Goal: Information Seeking & Learning: Learn about a topic

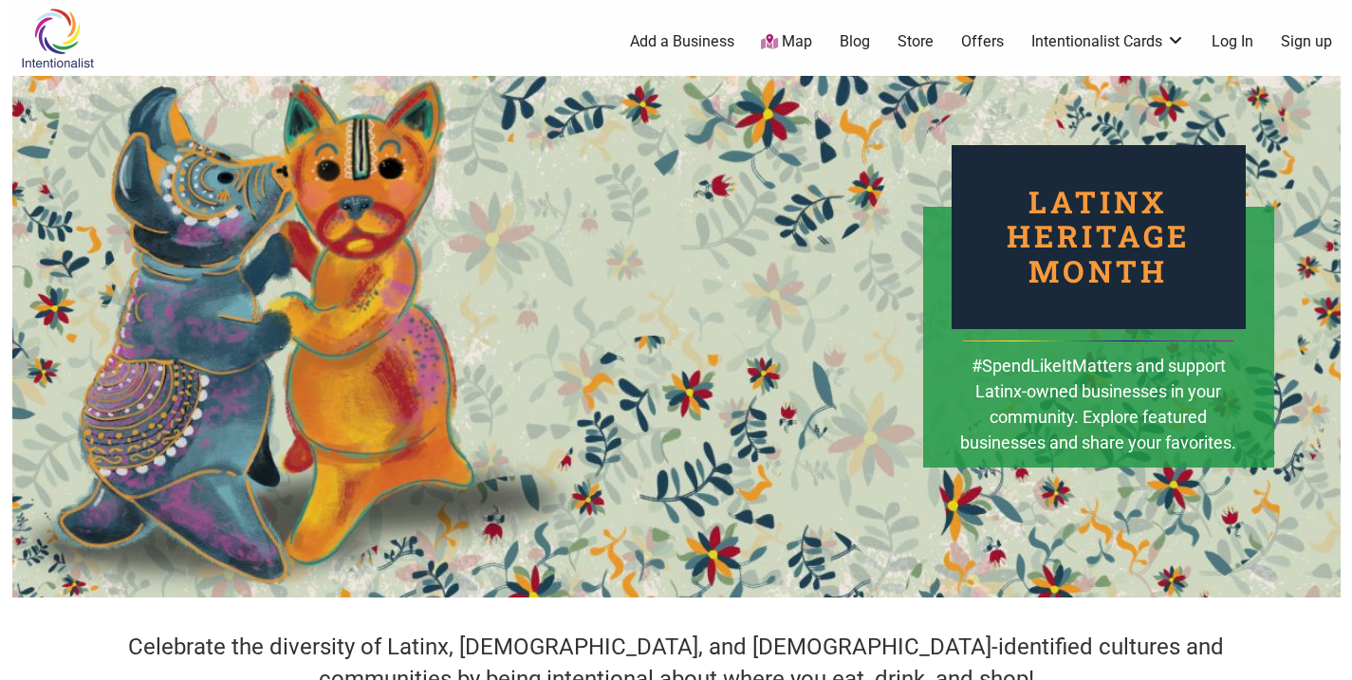
click at [982, 213] on div "Latinx Heritage Month" at bounding box center [1098, 237] width 294 height 184
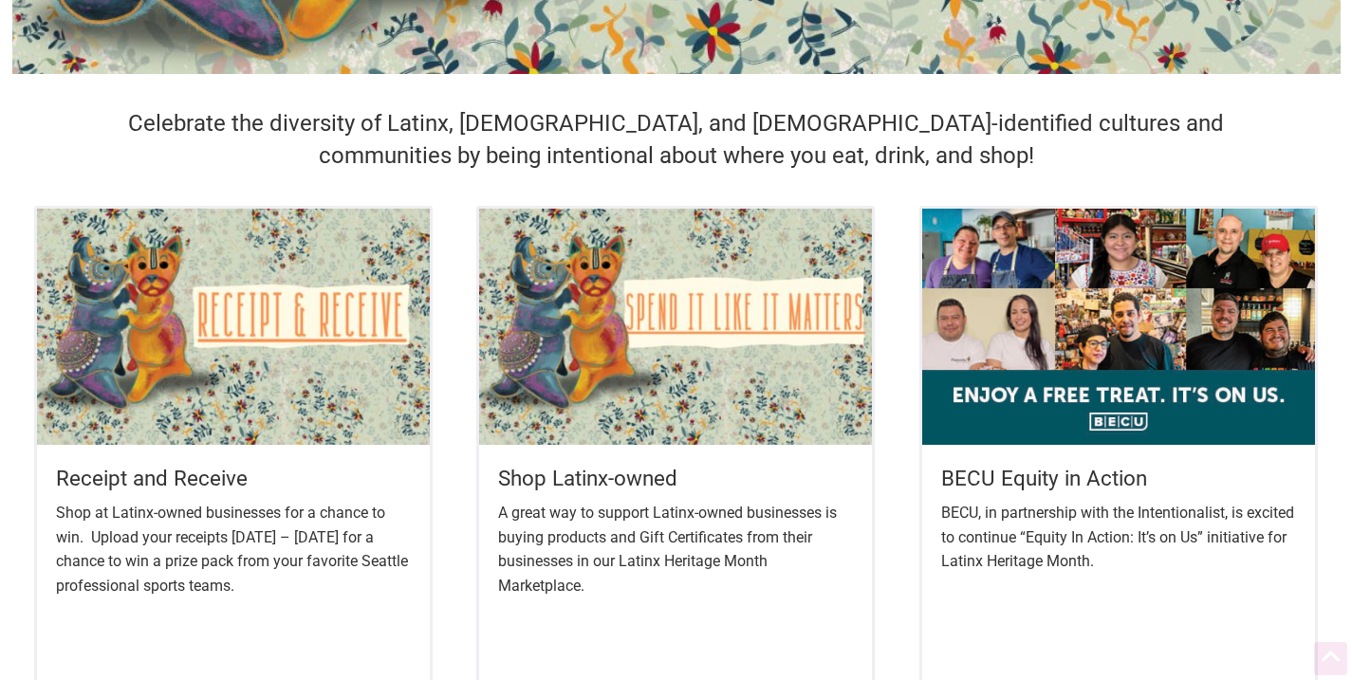
scroll to position [673, 0]
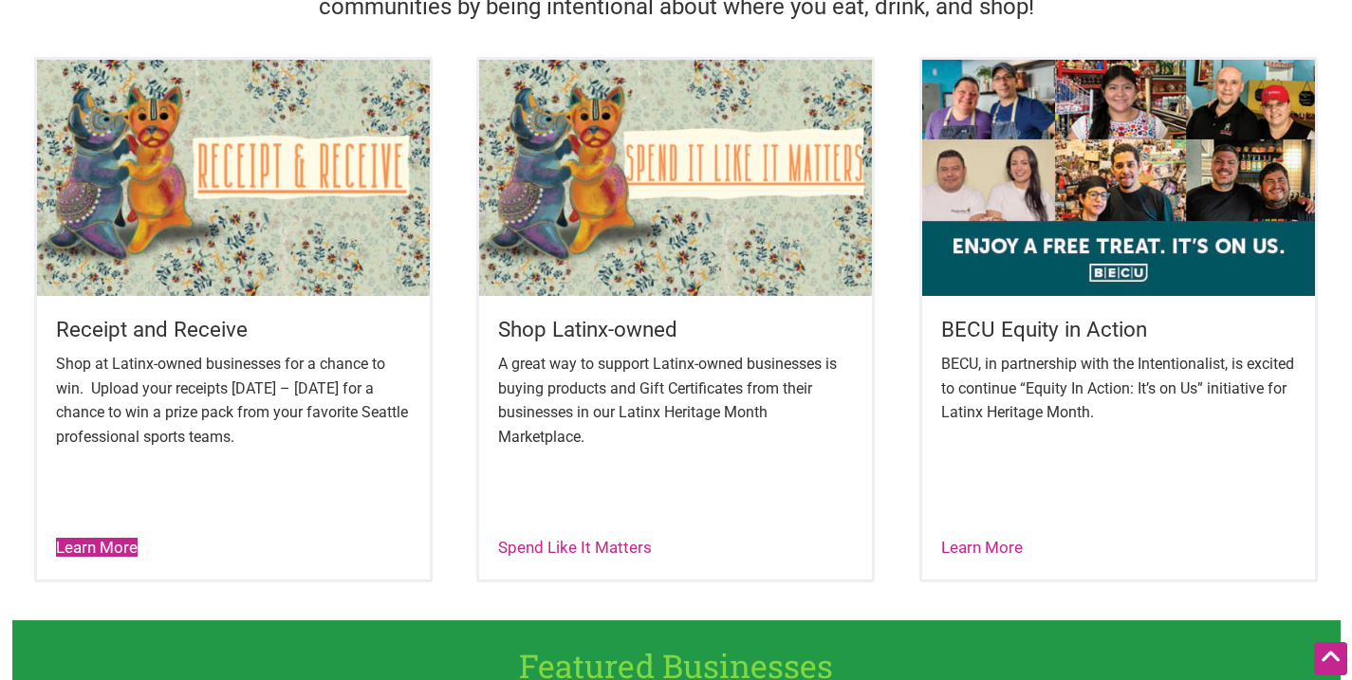
click at [95, 547] on link "Learn More" at bounding box center [97, 547] width 82 height 19
